Goal: Information Seeking & Learning: Learn about a topic

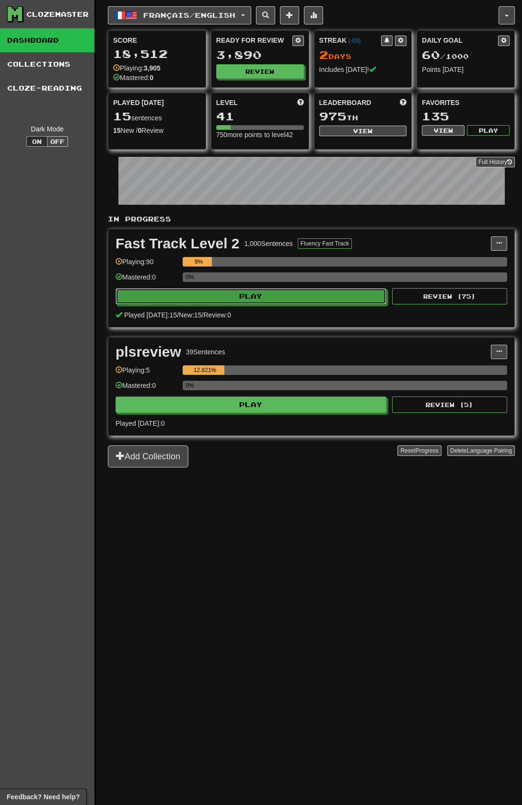
click at [317, 300] on button "Play" at bounding box center [251, 296] width 271 height 16
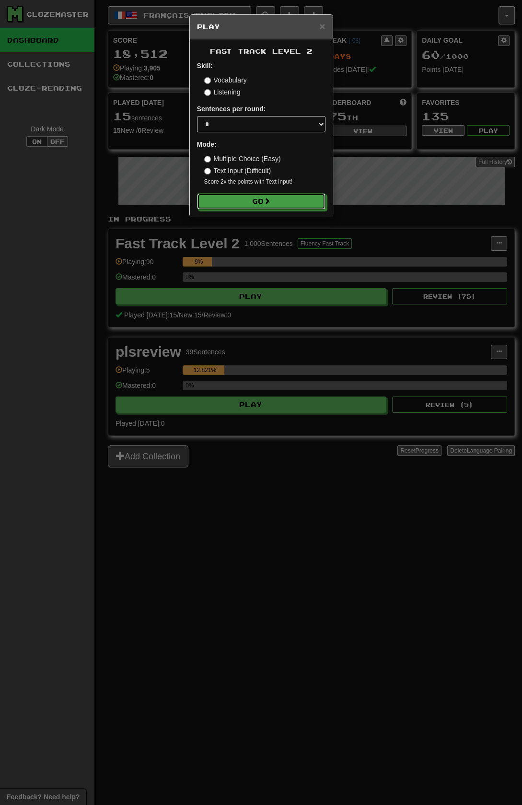
click at [270, 204] on span at bounding box center [267, 200] width 7 height 7
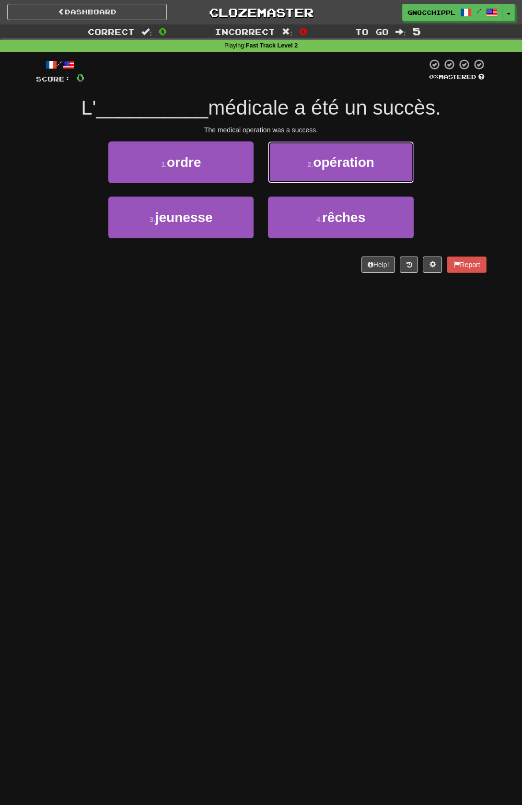
click at [363, 162] on span "opération" at bounding box center [343, 162] width 61 height 15
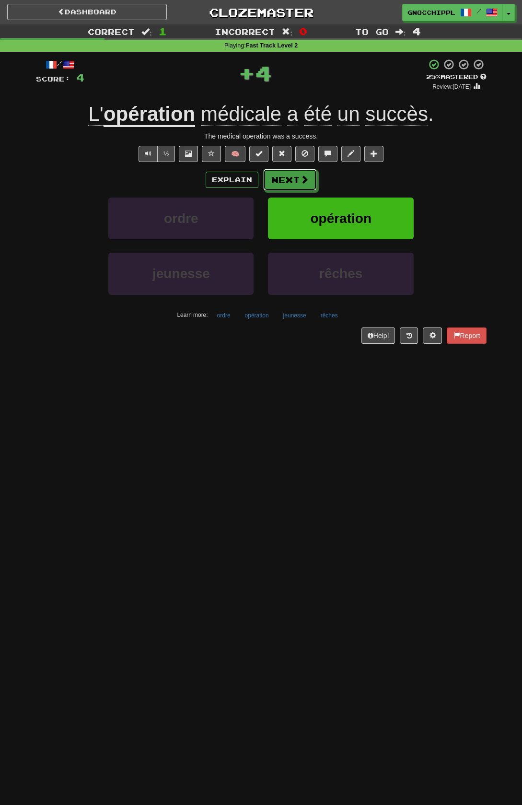
click at [289, 178] on button "Next" at bounding box center [290, 180] width 54 height 22
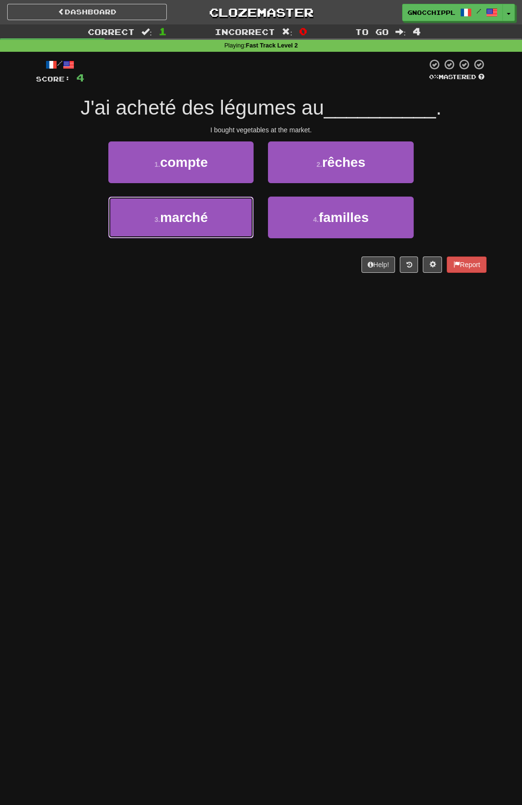
click at [204, 212] on span "marché" at bounding box center [184, 217] width 48 height 15
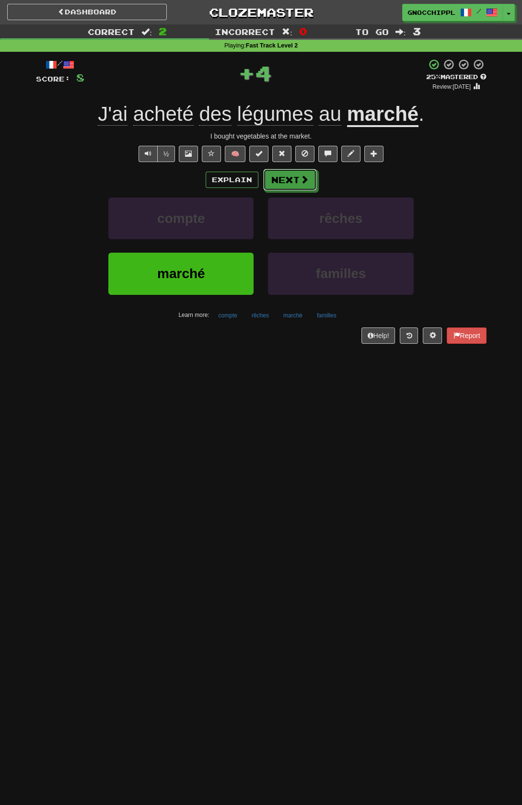
click at [290, 183] on button "Next" at bounding box center [290, 180] width 54 height 22
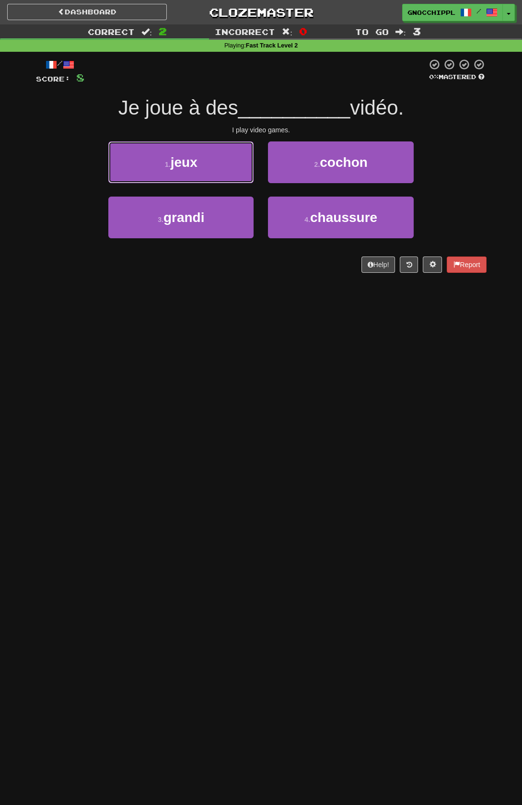
click at [208, 167] on button "1 . jeux" at bounding box center [180, 162] width 145 height 42
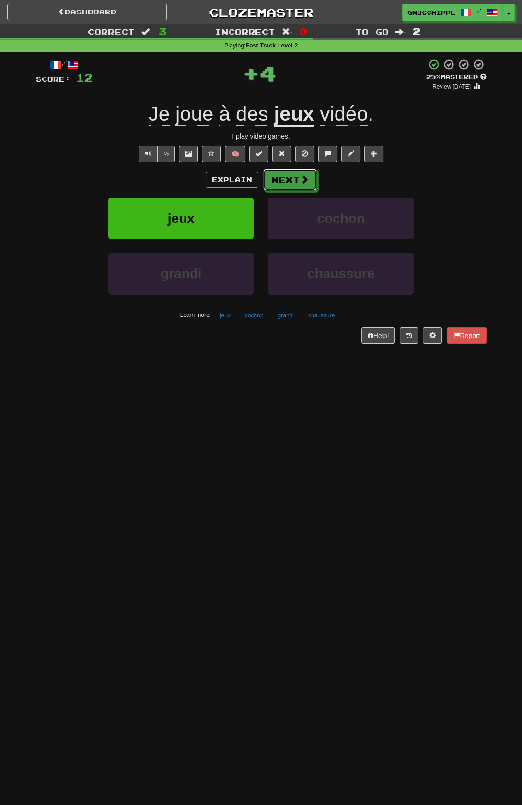
click at [316, 191] on button "Next" at bounding box center [290, 180] width 54 height 22
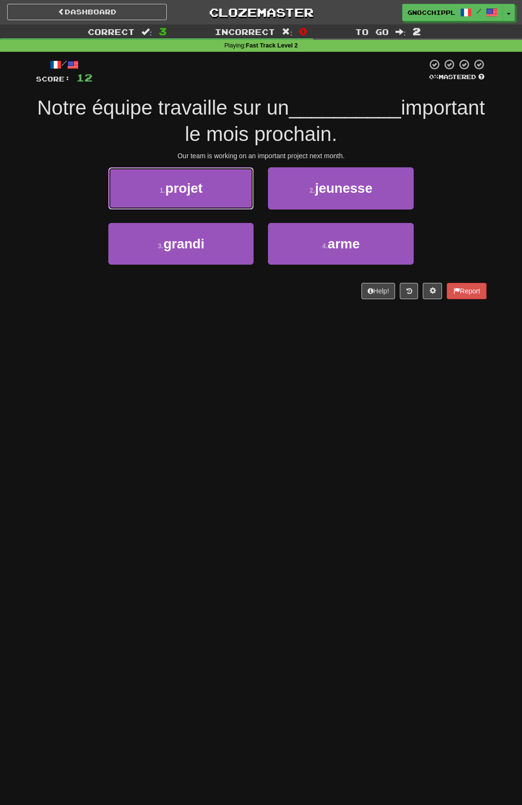
click at [226, 190] on button "1 . projet" at bounding box center [180, 188] width 145 height 42
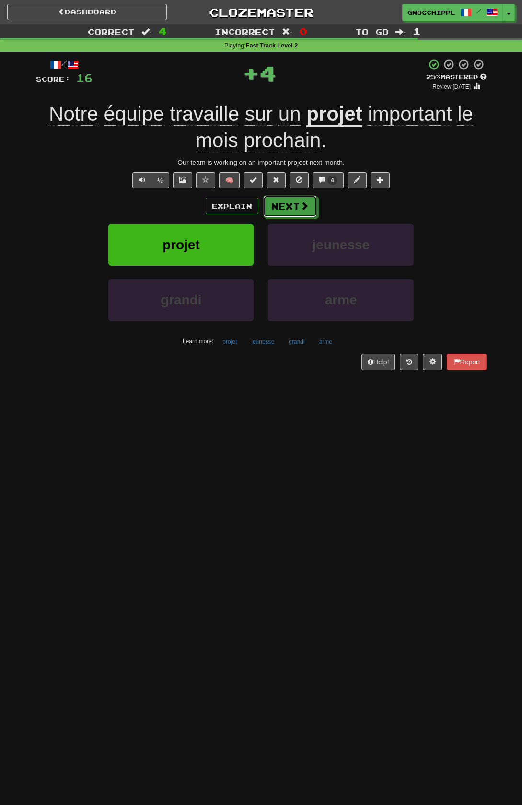
click at [300, 204] on span at bounding box center [304, 205] width 9 height 9
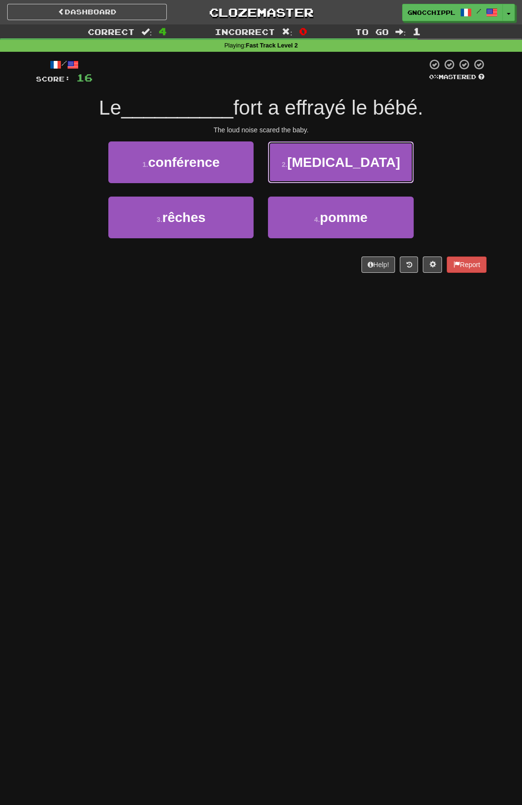
click at [349, 160] on span "bruit" at bounding box center [343, 162] width 113 height 15
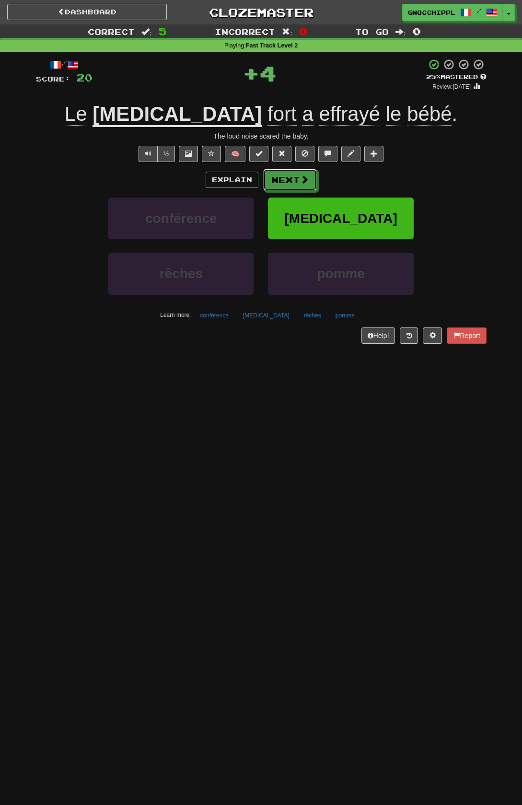
click at [309, 184] on span at bounding box center [304, 179] width 9 height 9
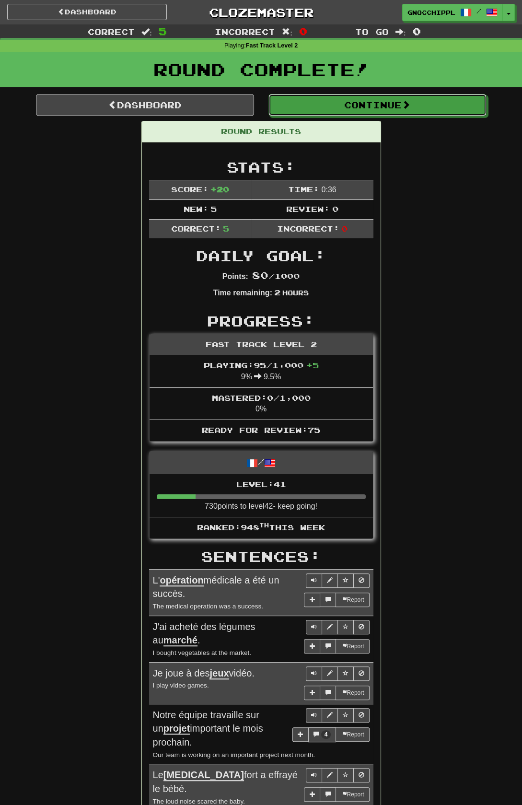
click at [410, 109] on span at bounding box center [406, 104] width 9 height 9
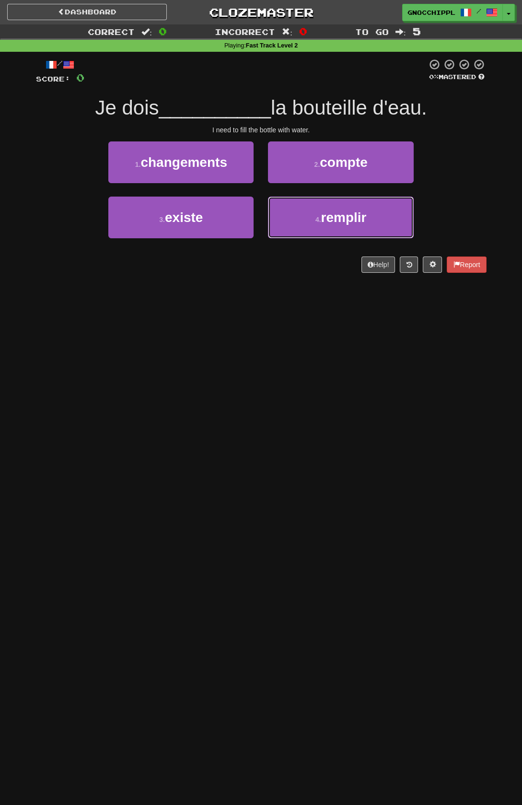
click at [328, 222] on span "remplir" at bounding box center [344, 217] width 46 height 15
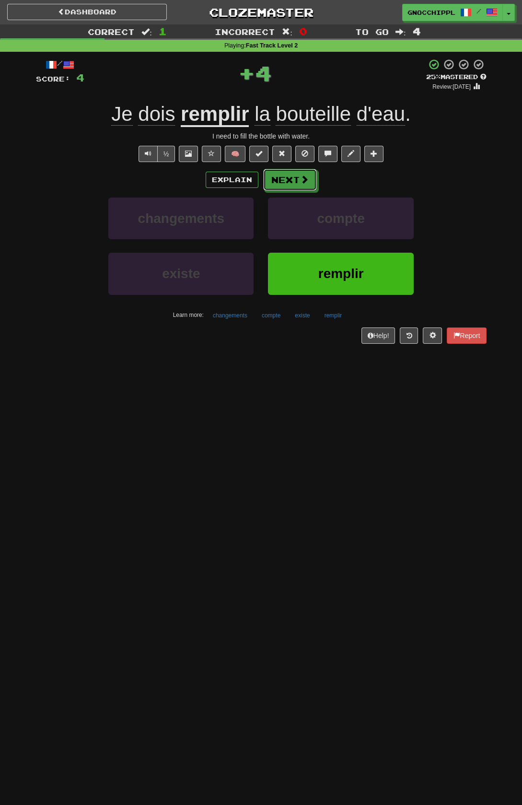
click at [300, 178] on span at bounding box center [304, 179] width 9 height 9
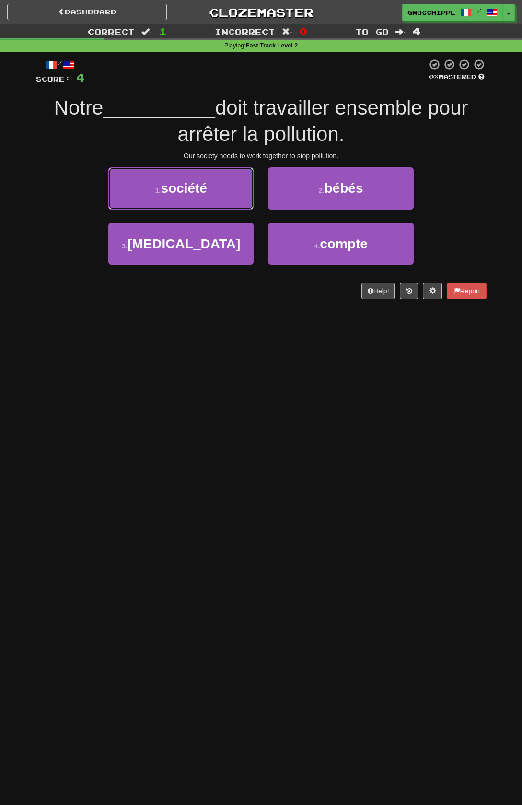
click at [218, 194] on button "1 . société" at bounding box center [180, 188] width 145 height 42
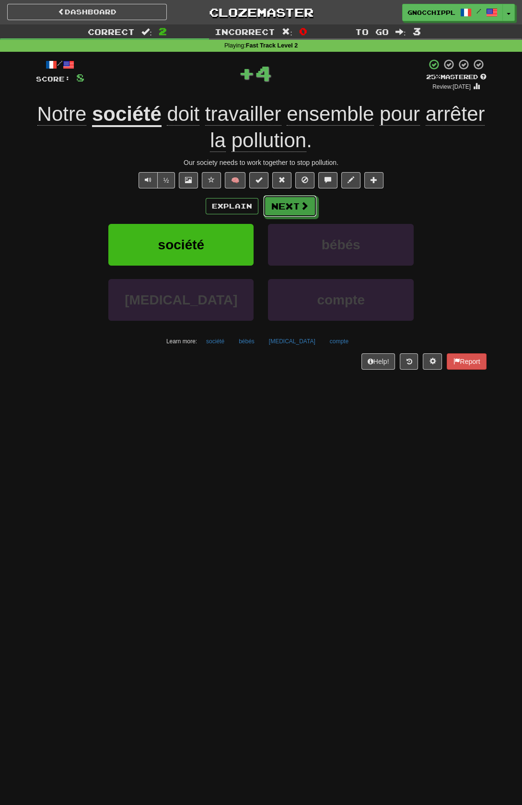
click at [297, 211] on button "Next" at bounding box center [290, 206] width 54 height 22
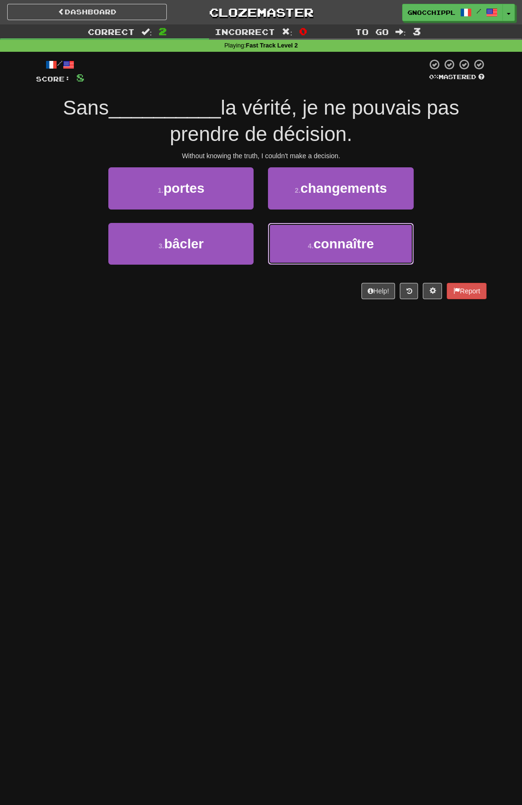
click at [374, 251] on span "connaître" at bounding box center [343, 243] width 60 height 15
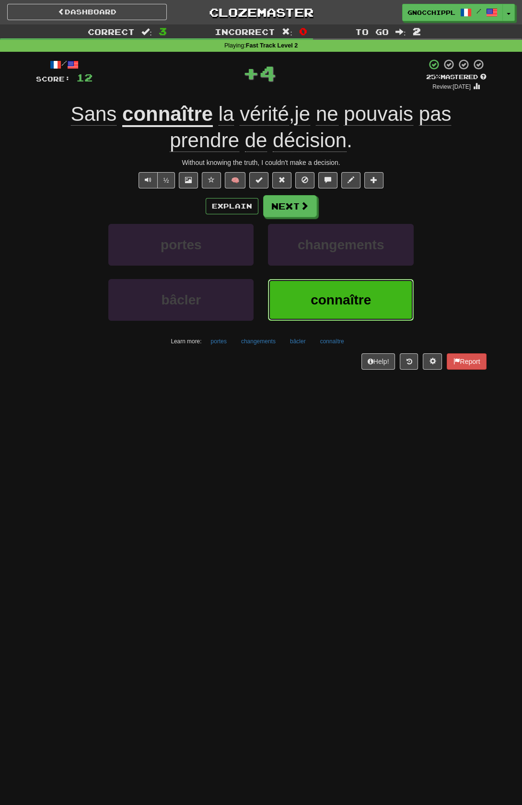
click at [356, 307] on span "connaître" at bounding box center [341, 299] width 60 height 15
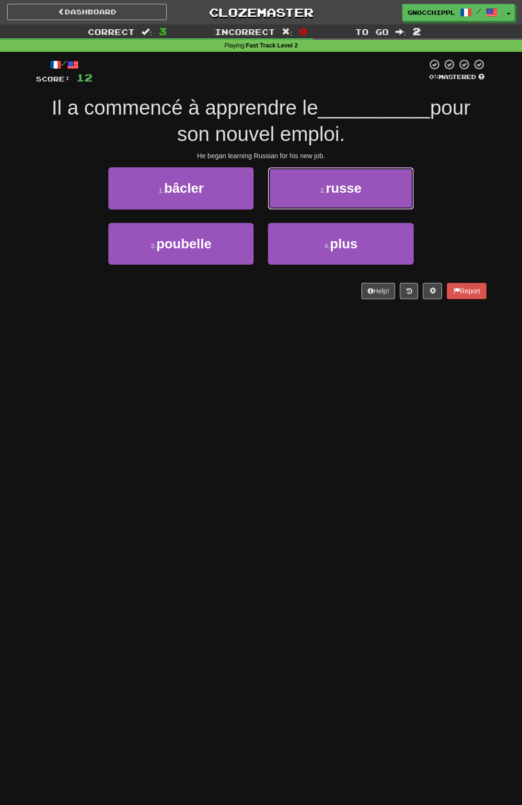
click at [373, 178] on button "2 . russe" at bounding box center [340, 188] width 145 height 42
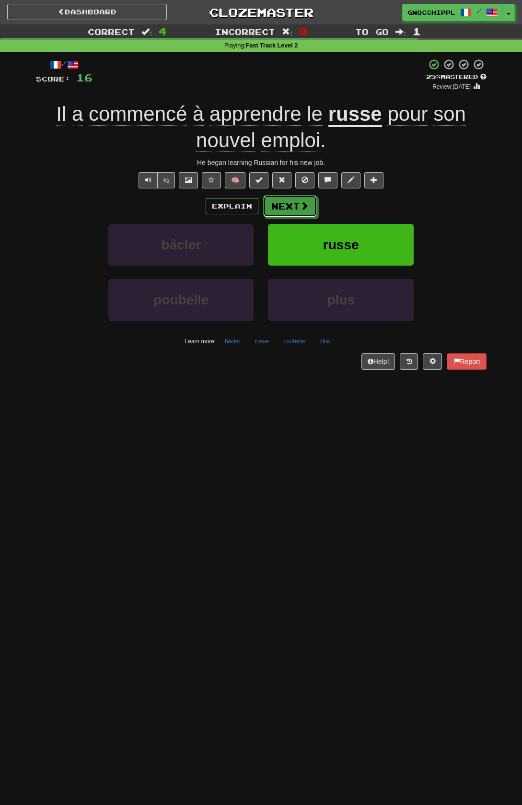
click at [309, 210] on span at bounding box center [304, 205] width 9 height 9
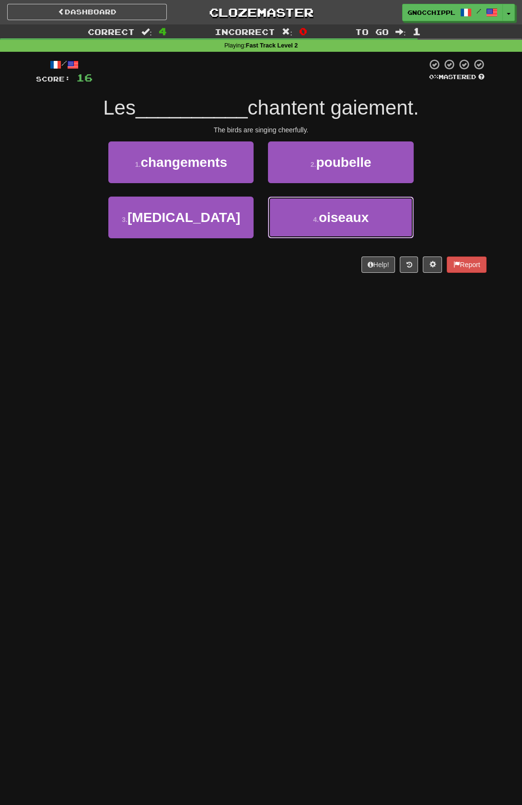
click at [359, 214] on span "oiseaux" at bounding box center [344, 217] width 50 height 15
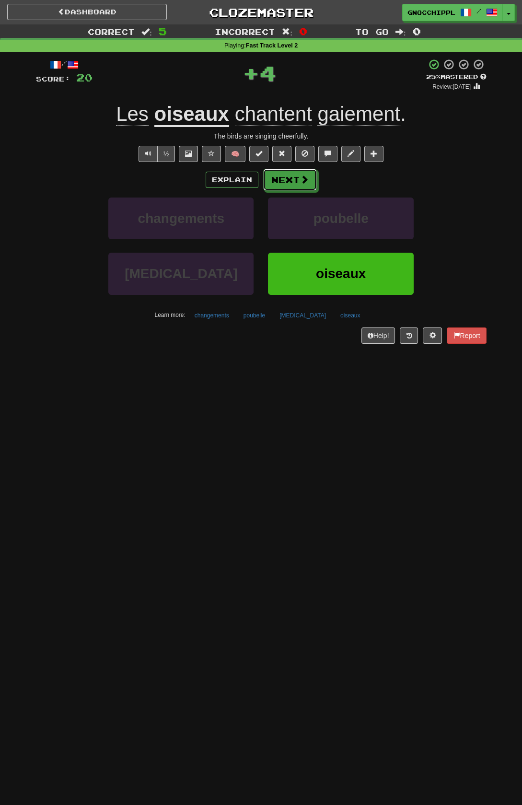
click at [298, 180] on button "Next" at bounding box center [290, 180] width 54 height 22
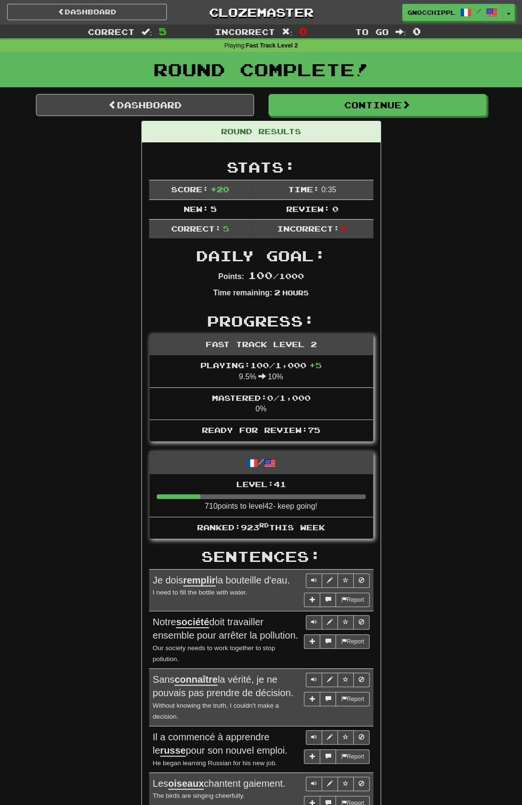
click at [508, 804] on div "Correct : 5 Incorrect : 0 To go : 0 Playing : Fast Track Level 2 Round Complete…" at bounding box center [261, 440] width 522 height 832
click at [410, 109] on span at bounding box center [406, 104] width 9 height 9
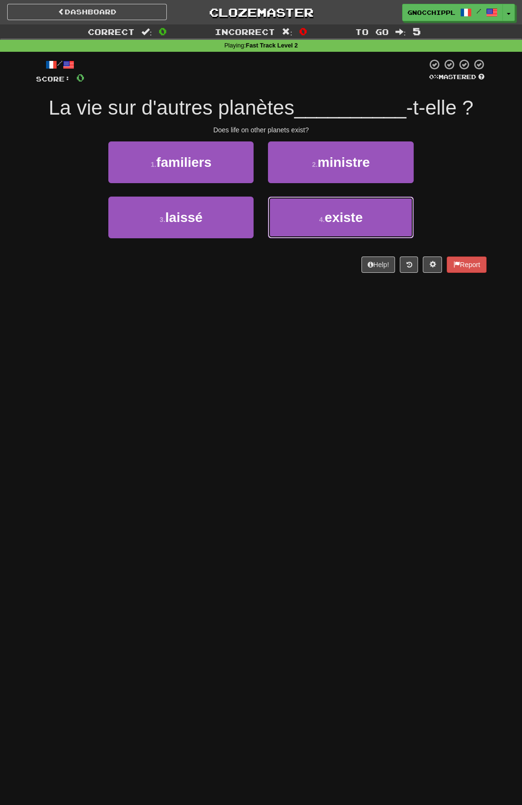
click at [325, 223] on small "4 ." at bounding box center [322, 220] width 6 height 8
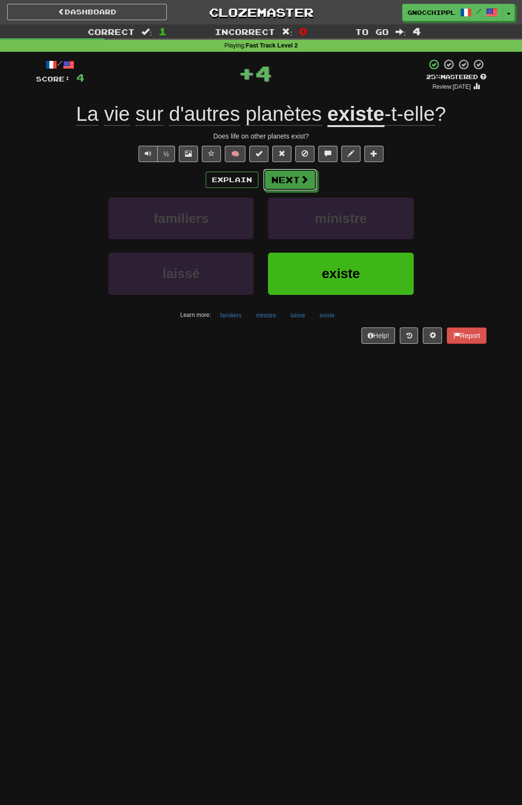
click at [291, 185] on button "Next" at bounding box center [290, 180] width 54 height 22
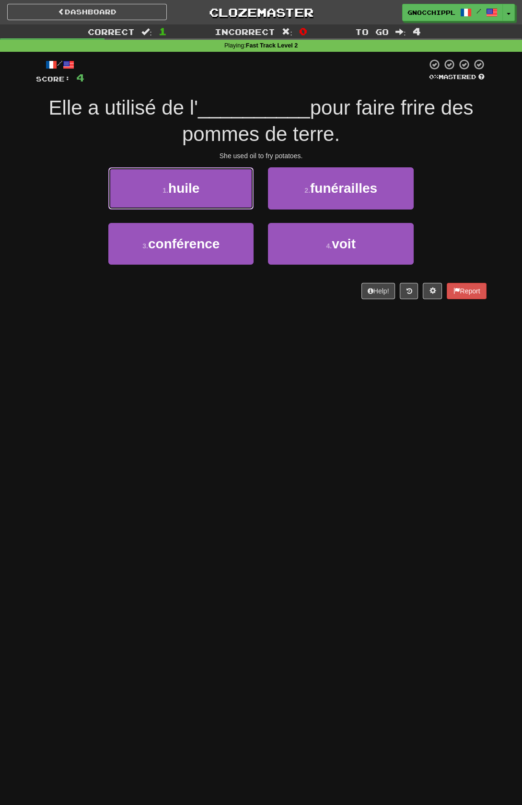
click at [199, 196] on span "huile" at bounding box center [183, 188] width 31 height 15
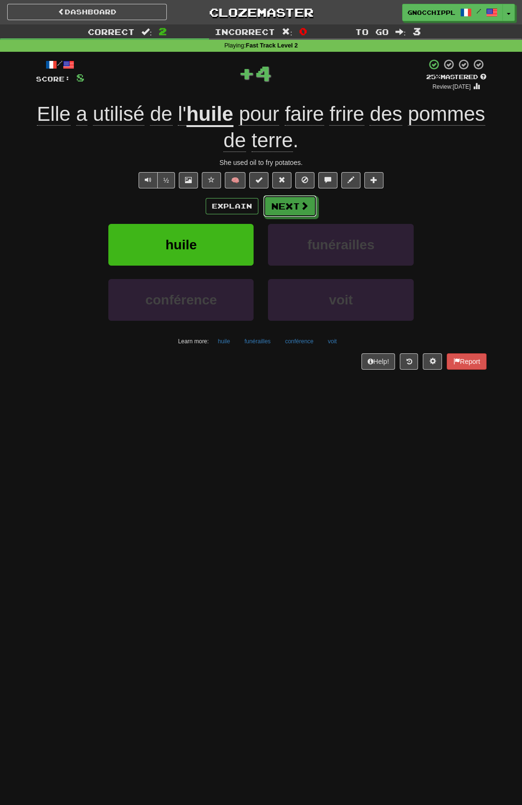
click at [292, 207] on button "Next" at bounding box center [290, 206] width 54 height 22
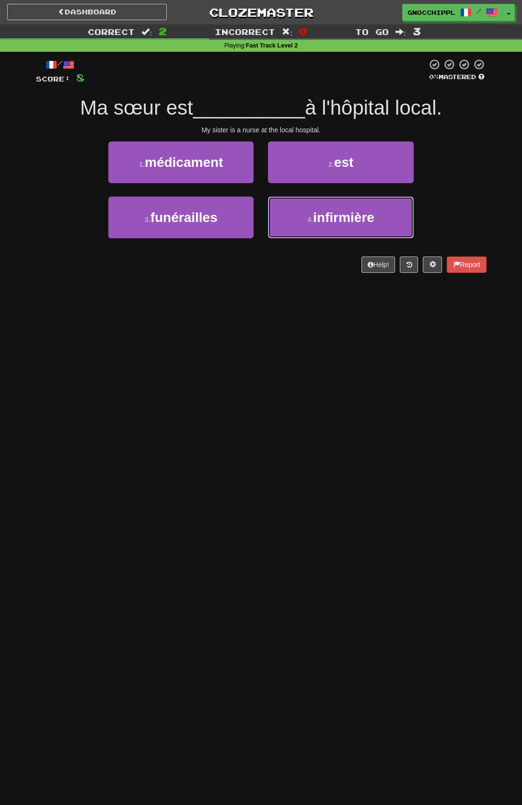
click at [335, 221] on span "infirmière" at bounding box center [343, 217] width 61 height 15
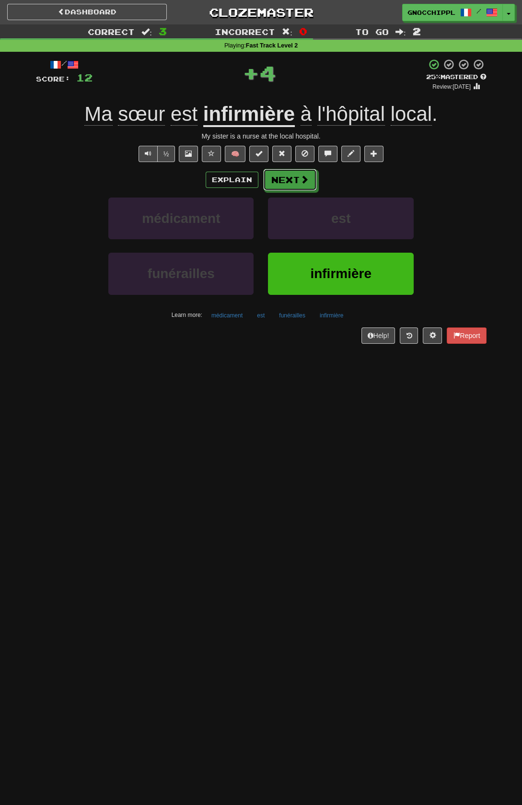
click at [292, 185] on button "Next" at bounding box center [290, 180] width 54 height 22
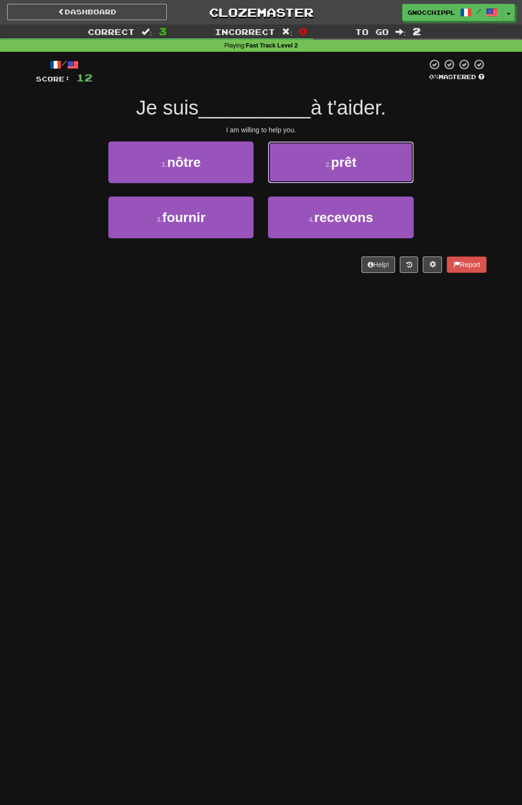
click at [353, 162] on span "prêt" at bounding box center [343, 162] width 25 height 15
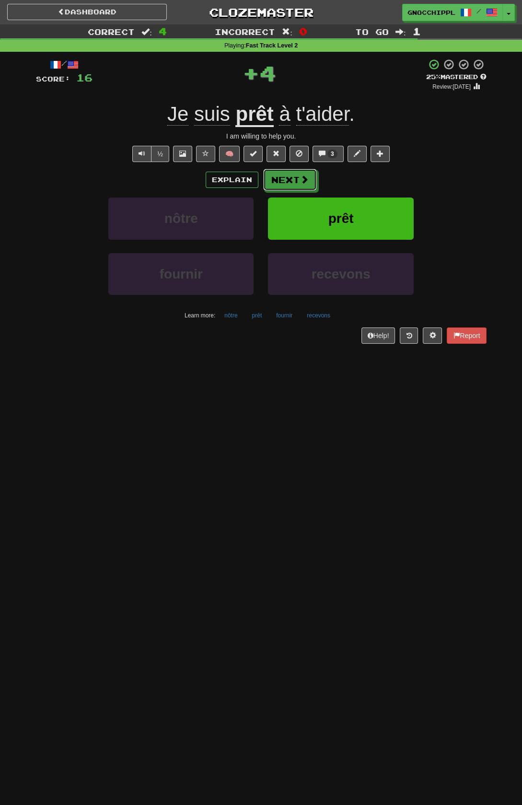
click at [290, 176] on button "Next" at bounding box center [290, 180] width 54 height 22
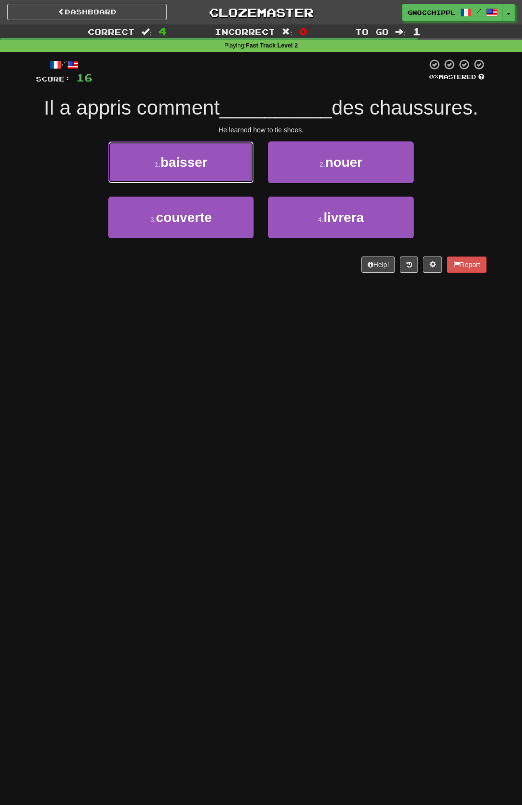
click at [195, 161] on span "baisser" at bounding box center [184, 162] width 47 height 15
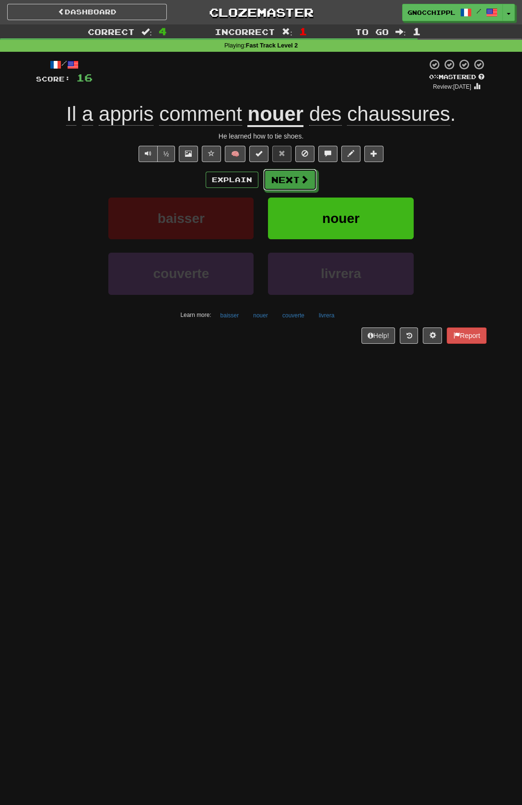
click at [302, 178] on span at bounding box center [304, 179] width 9 height 9
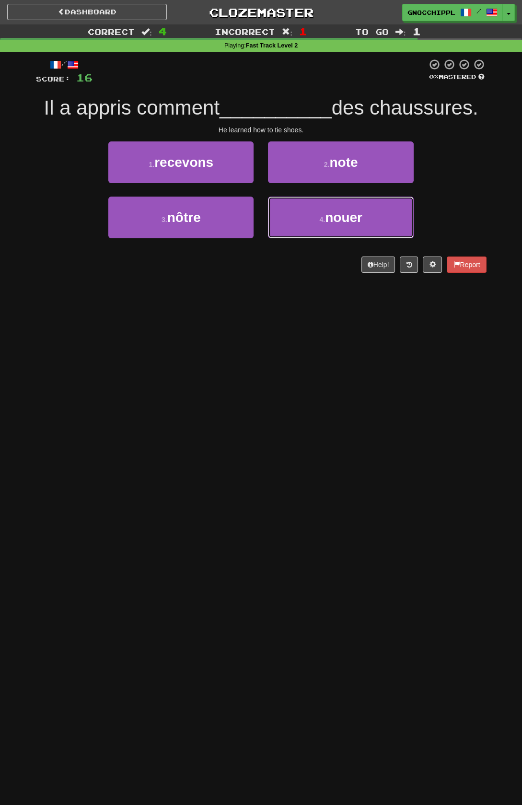
click at [362, 225] on span "nouer" at bounding box center [343, 217] width 37 height 15
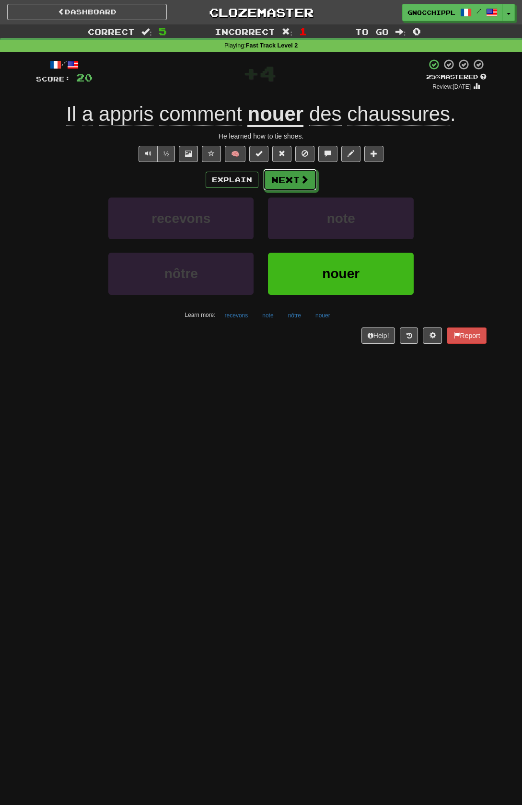
click at [292, 182] on button "Next" at bounding box center [290, 180] width 54 height 22
